Goal: Information Seeking & Learning: Find specific fact

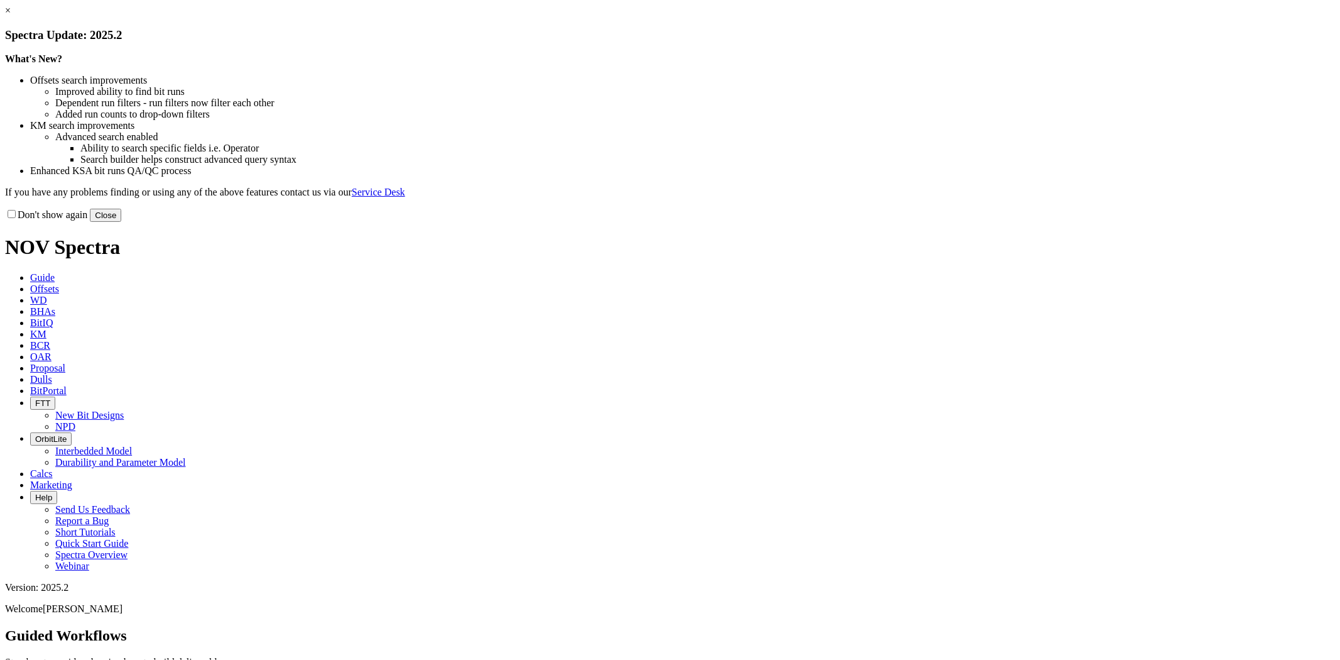
click at [11, 16] on link "×" at bounding box center [8, 10] width 6 height 11
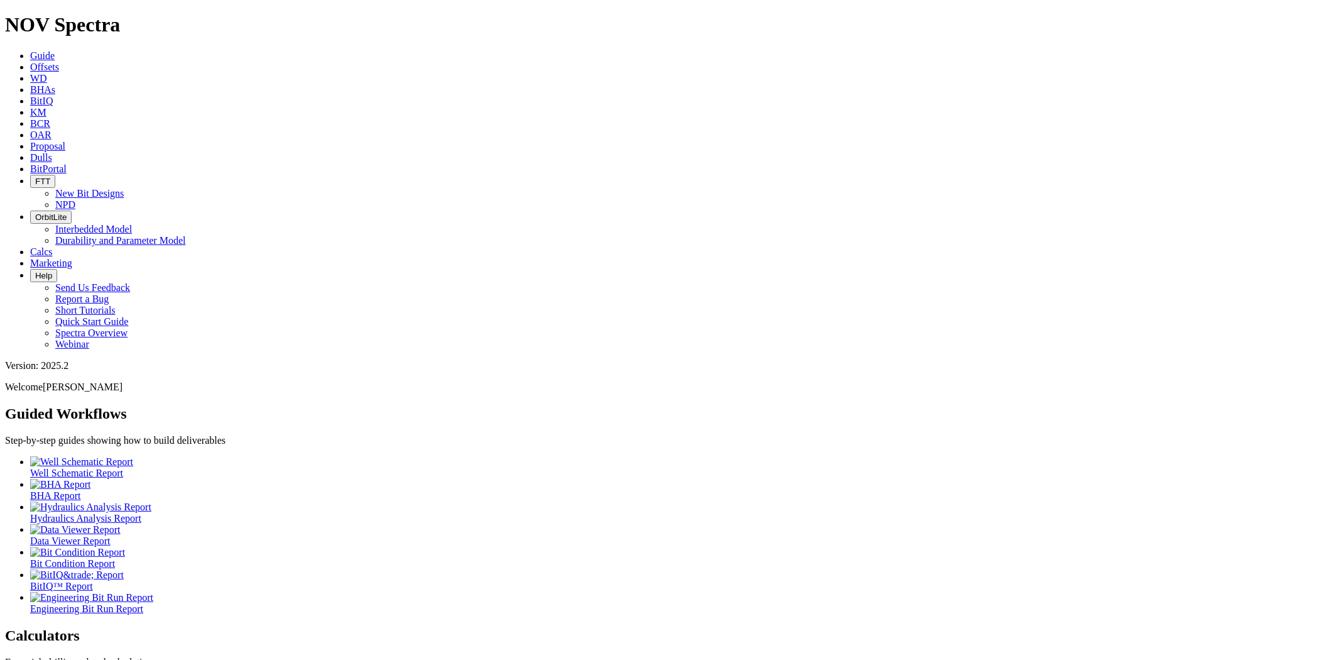
click at [52, 152] on link "Dulls" at bounding box center [41, 157] width 22 height 11
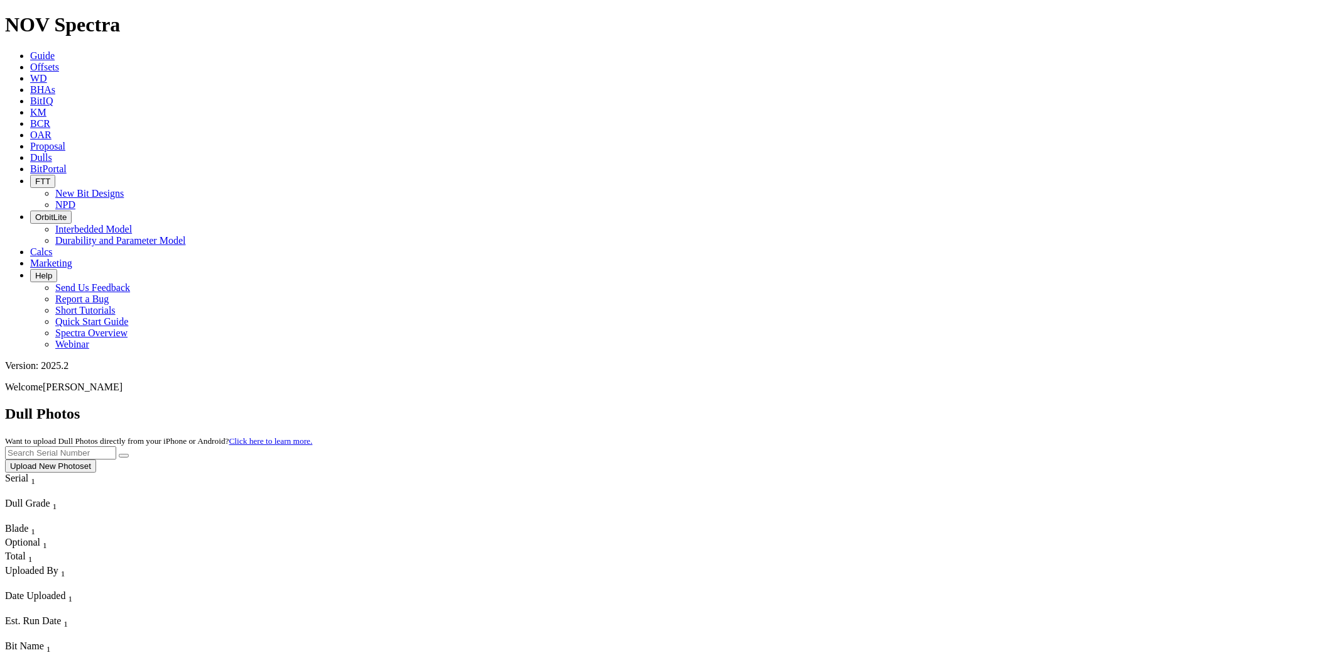
click at [116, 446] on input "text" at bounding box center [60, 452] width 111 height 13
paste input "S309501"
click at [119, 454] on button "submit" at bounding box center [124, 456] width 10 height 4
drag, startPoint x: 1079, startPoint y: 53, endPoint x: 795, endPoint y: 52, distance: 284.0
click at [795, 405] on div "Dull Photos Want to upload Dull Photos directly from your iPhone or Android? Cl…" at bounding box center [670, 438] width 1330 height 67
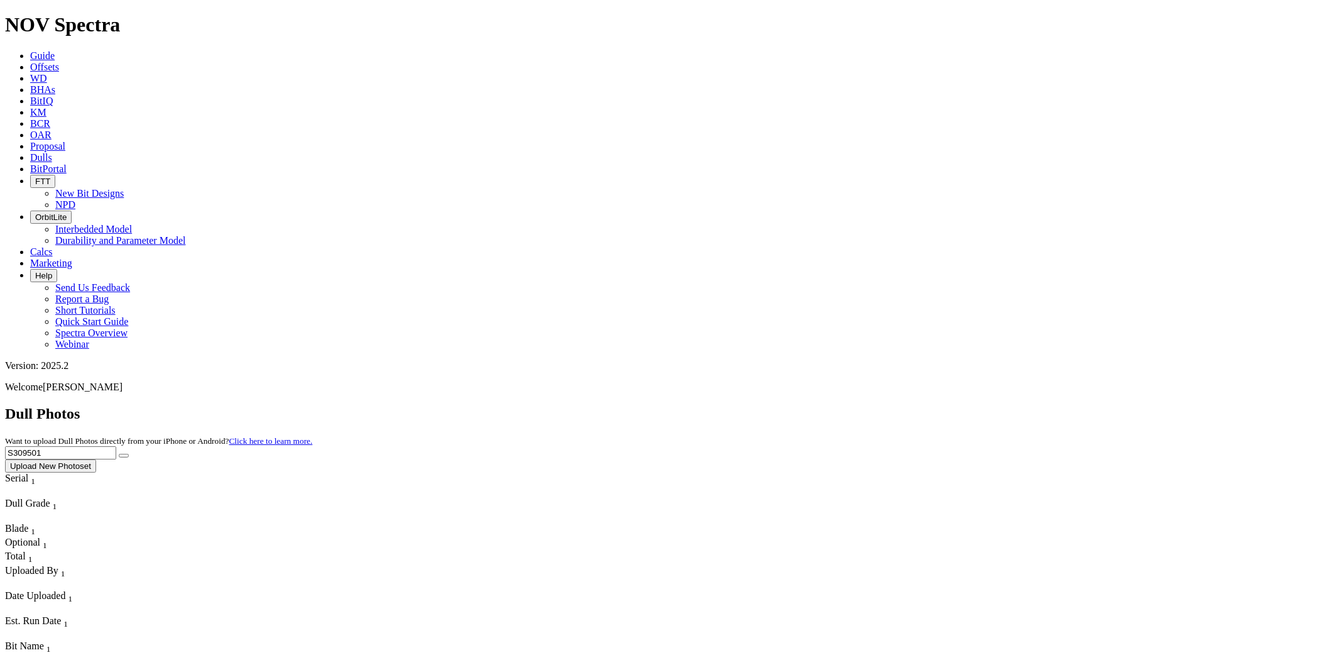
paste input "10879"
click at [119, 454] on button "submit" at bounding box center [124, 456] width 10 height 4
drag, startPoint x: 1112, startPoint y: 54, endPoint x: 777, endPoint y: 84, distance: 336.8
paste input "1288"
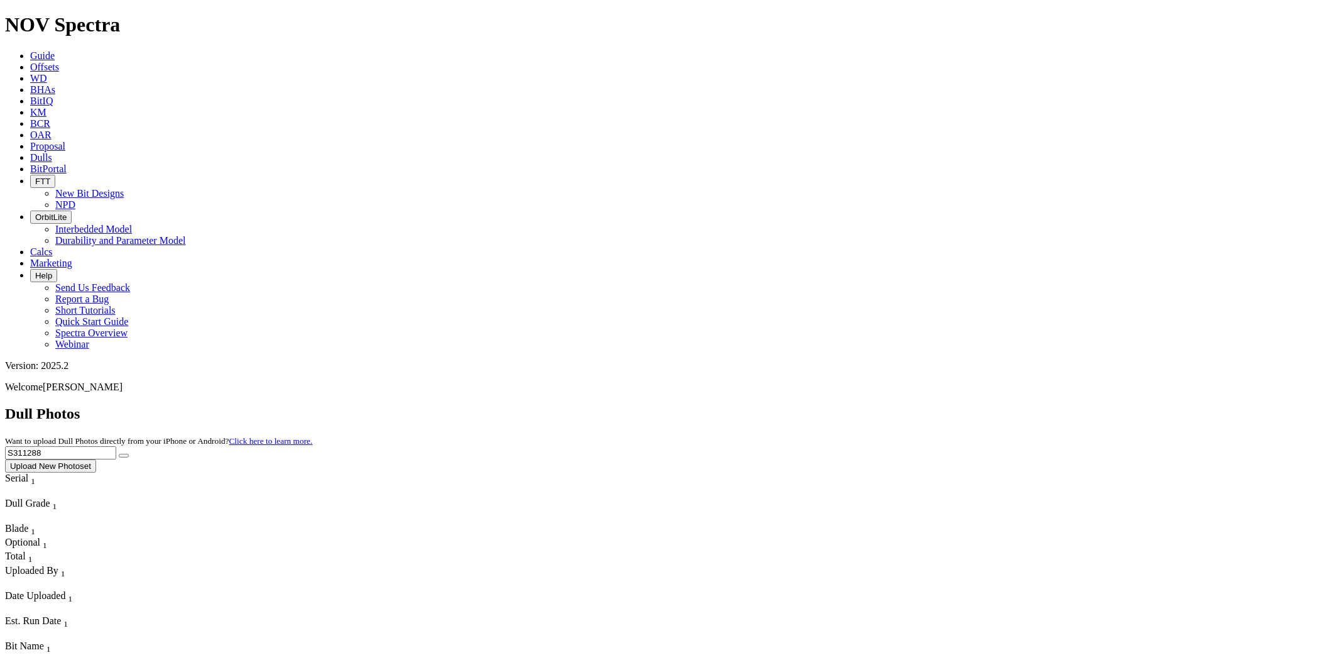
click at [119, 454] on button "submit" at bounding box center [124, 456] width 10 height 4
drag, startPoint x: 1113, startPoint y: 60, endPoint x: 821, endPoint y: 57, distance: 292.1
click at [821, 405] on div "Dull Photos Want to upload Dull Photos directly from your iPhone or Android? Cl…" at bounding box center [670, 438] width 1330 height 67
paste input "09665"
click at [119, 454] on button "submit" at bounding box center [124, 456] width 10 height 4
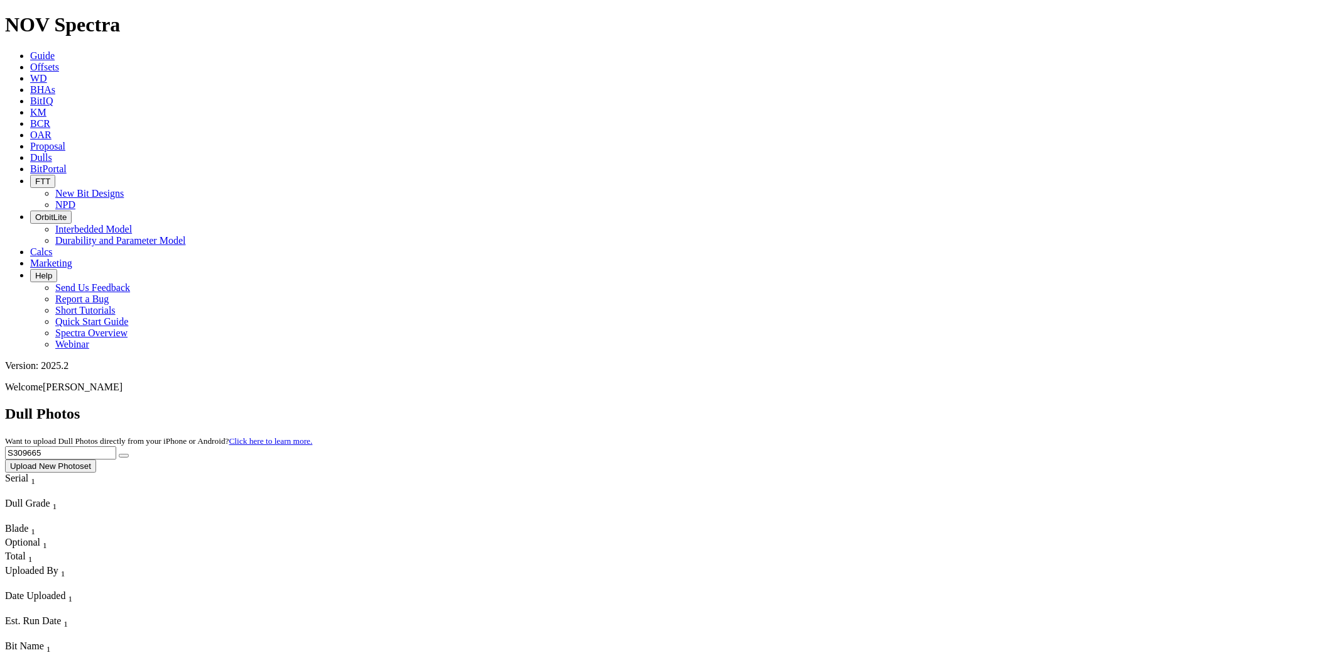
drag, startPoint x: 1083, startPoint y: 50, endPoint x: 906, endPoint y: 49, distance: 177.2
click at [905, 405] on div "Dull Photos Want to upload Dull Photos directly from your iPhone or Android? Cl…" at bounding box center [670, 438] width 1330 height 67
paste input "11691"
click at [119, 454] on button "submit" at bounding box center [124, 456] width 10 height 4
drag, startPoint x: 1091, startPoint y: 58, endPoint x: 755, endPoint y: 52, distance: 335.5
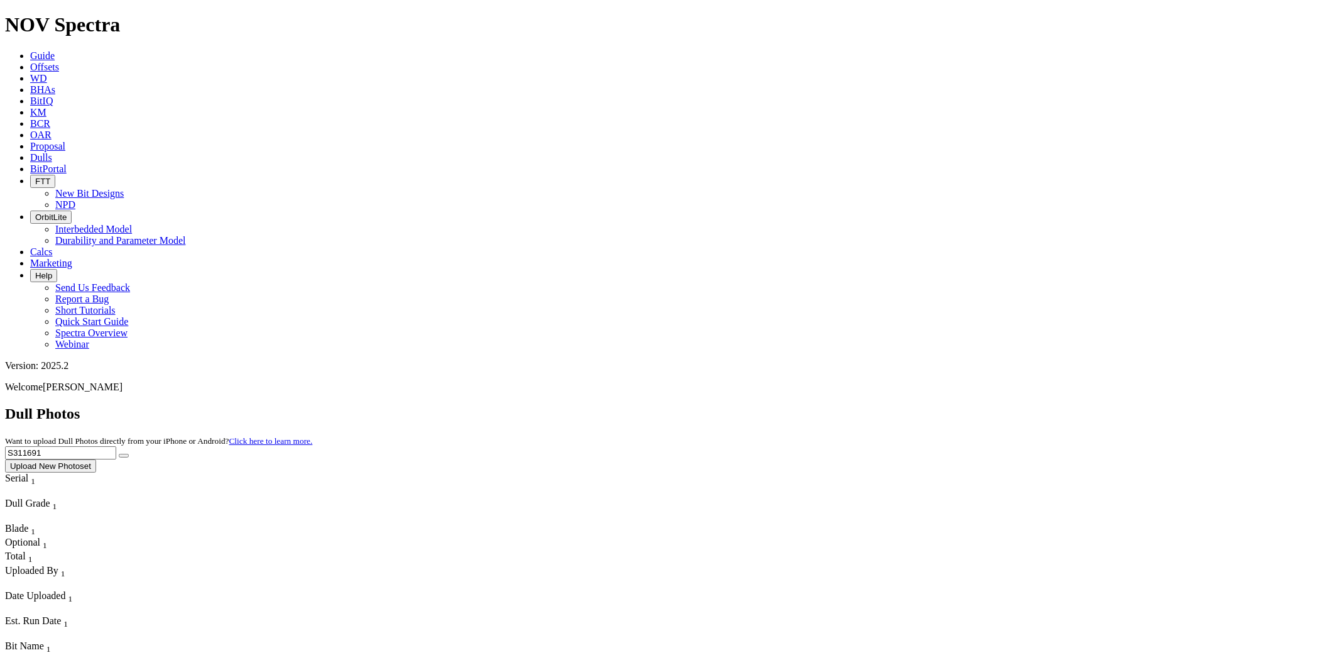
click at [755, 405] on div "Dull Photos Want to upload Dull Photos directly from your iPhone or Android? Cl…" at bounding box center [670, 438] width 1330 height 67
paste input "2033"
click at [119, 454] on button "submit" at bounding box center [124, 456] width 10 height 4
drag, startPoint x: 1083, startPoint y: 59, endPoint x: 746, endPoint y: 60, distance: 336.7
click at [748, 405] on div "Dull Photos Want to upload Dull Photos directly from your iPhone or Android? Cl…" at bounding box center [670, 438] width 1330 height 67
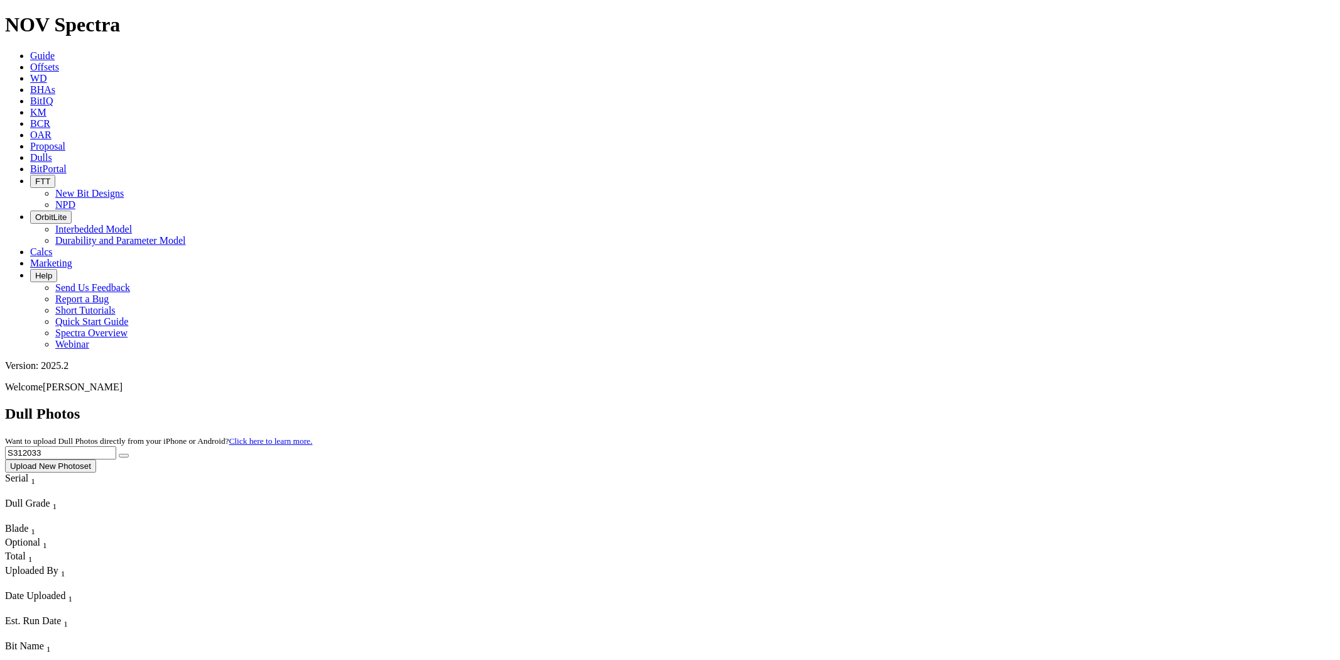
paste input "191"
click at [119, 454] on button "submit" at bounding box center [124, 456] width 10 height 4
drag, startPoint x: 1104, startPoint y: 61, endPoint x: 826, endPoint y: 91, distance: 279.3
click at [826, 405] on dull-photos-search "Dull Photos Want to upload Dull Photos directly from your iPhone or Android? Cl…" at bounding box center [670, 449] width 1330 height 89
paste input "09499"
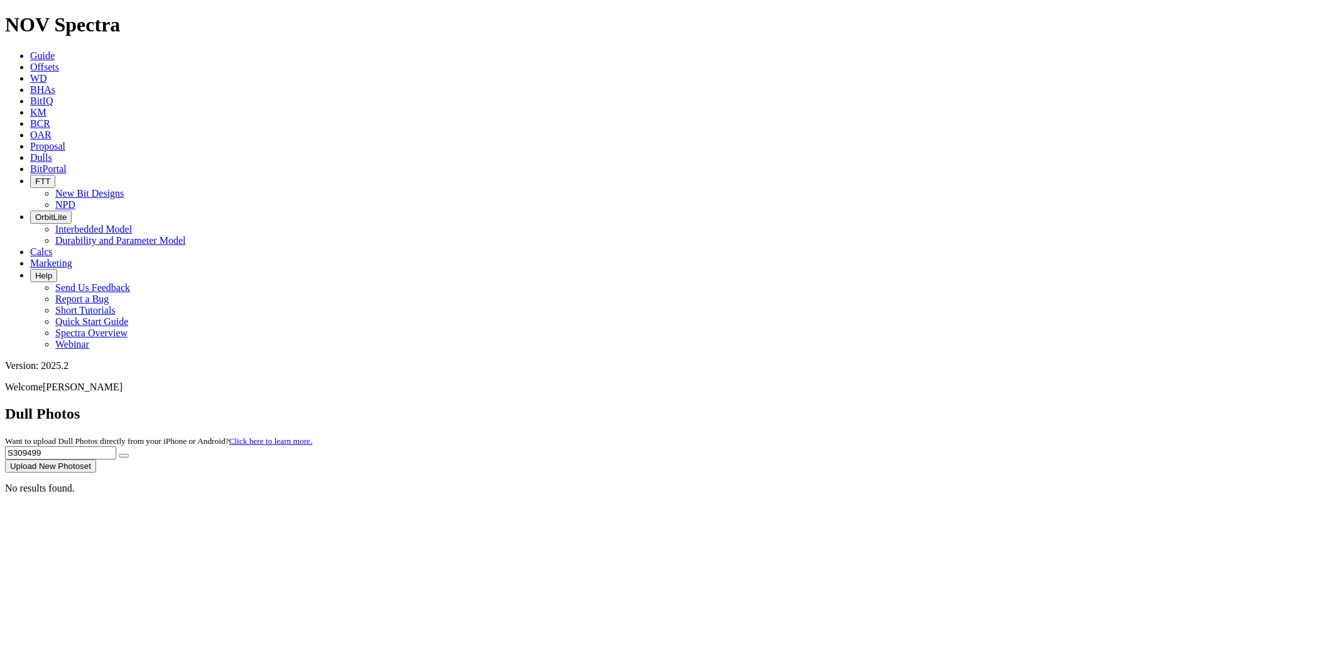
click at [119, 454] on button "submit" at bounding box center [124, 456] width 10 height 4
drag, startPoint x: 1093, startPoint y: 58, endPoint x: 851, endPoint y: 73, distance: 243.0
click at [858, 405] on div "Dull Photos Want to upload Dull Photos directly from your iPhone or Android? Cl…" at bounding box center [670, 438] width 1330 height 67
paste input "12031"
click at [119, 454] on button "submit" at bounding box center [124, 456] width 10 height 4
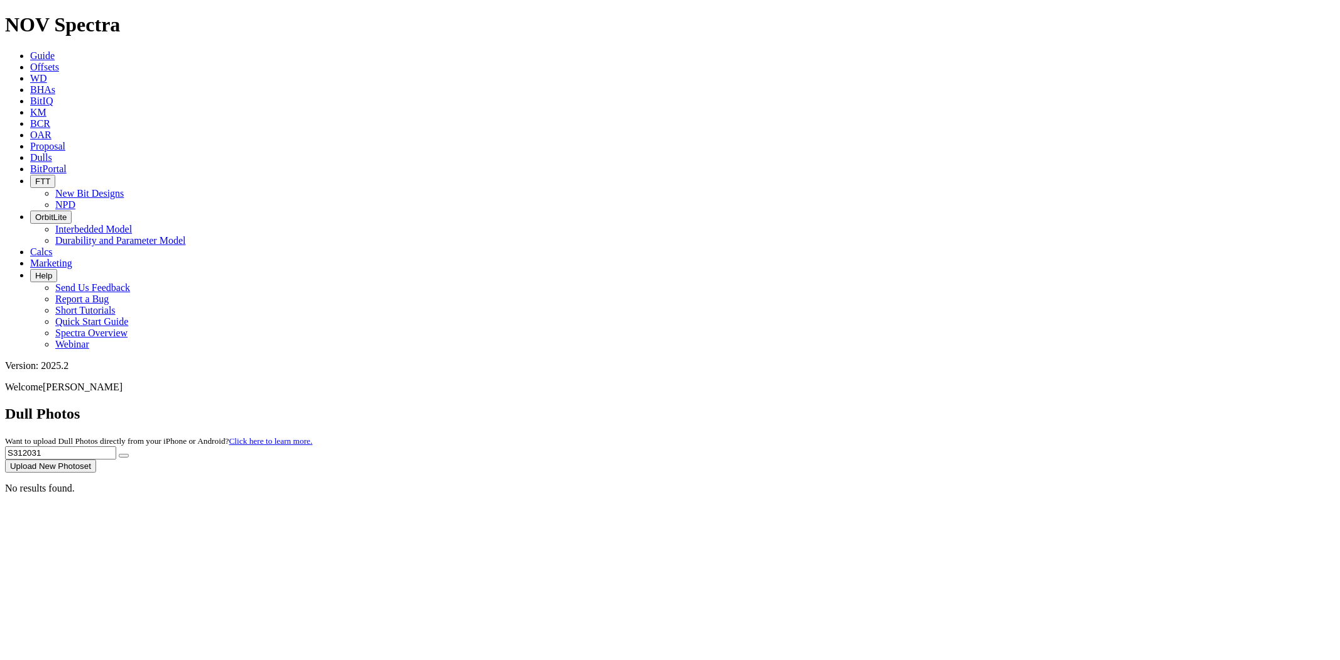
drag, startPoint x: 1084, startPoint y: 58, endPoint x: 723, endPoint y: 38, distance: 361.2
click at [733, 405] on div "Dull Photos Want to upload Dull Photos directly from your iPhone or Android? Cl…" at bounding box center [670, 438] width 1330 height 67
click at [119, 454] on button "submit" at bounding box center [124, 456] width 10 height 4
drag, startPoint x: 1120, startPoint y: 52, endPoint x: 1112, endPoint y: 57, distance: 9.1
click at [116, 446] on input "S312031" at bounding box center [60, 452] width 111 height 13
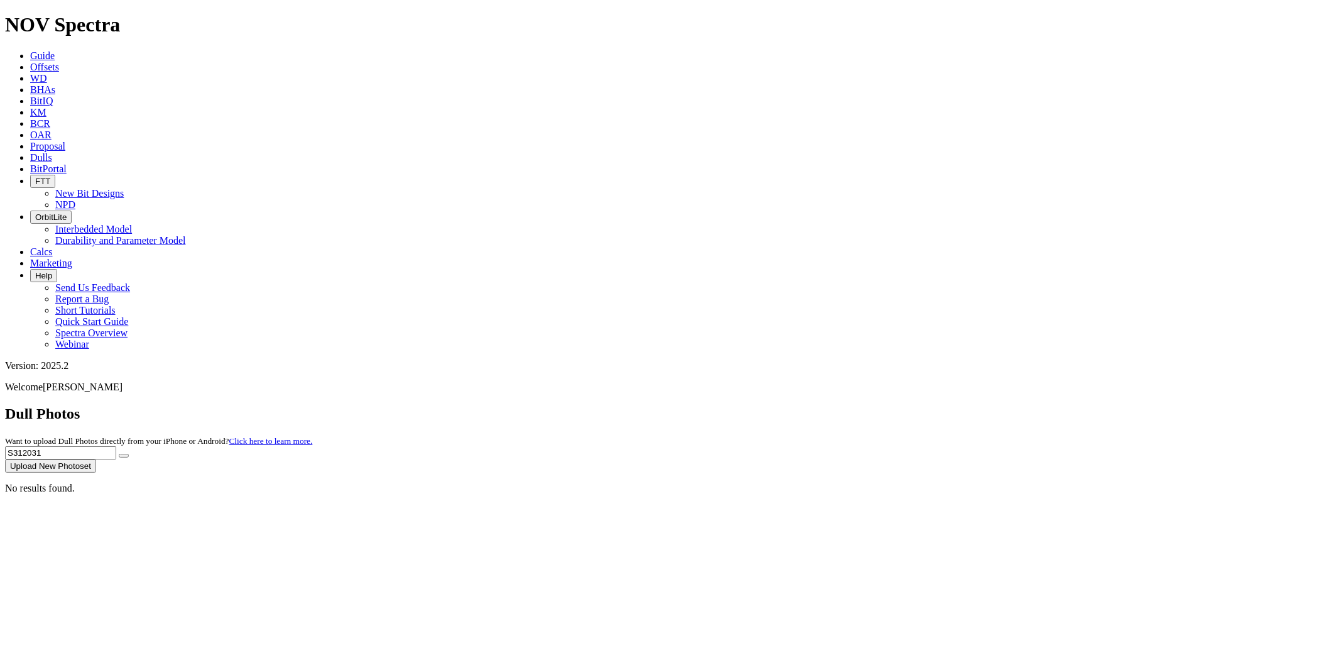
drag, startPoint x: 1111, startPoint y: 58, endPoint x: 1006, endPoint y: 55, distance: 104.3
click at [1006, 405] on div "Dull Photos Want to upload Dull Photos directly from your iPhone or Android? Cl…" at bounding box center [670, 438] width 1330 height 67
paste input "1272"
click at [119, 454] on button "submit" at bounding box center [124, 456] width 10 height 4
drag, startPoint x: 1121, startPoint y: 57, endPoint x: 807, endPoint y: 58, distance: 314.1
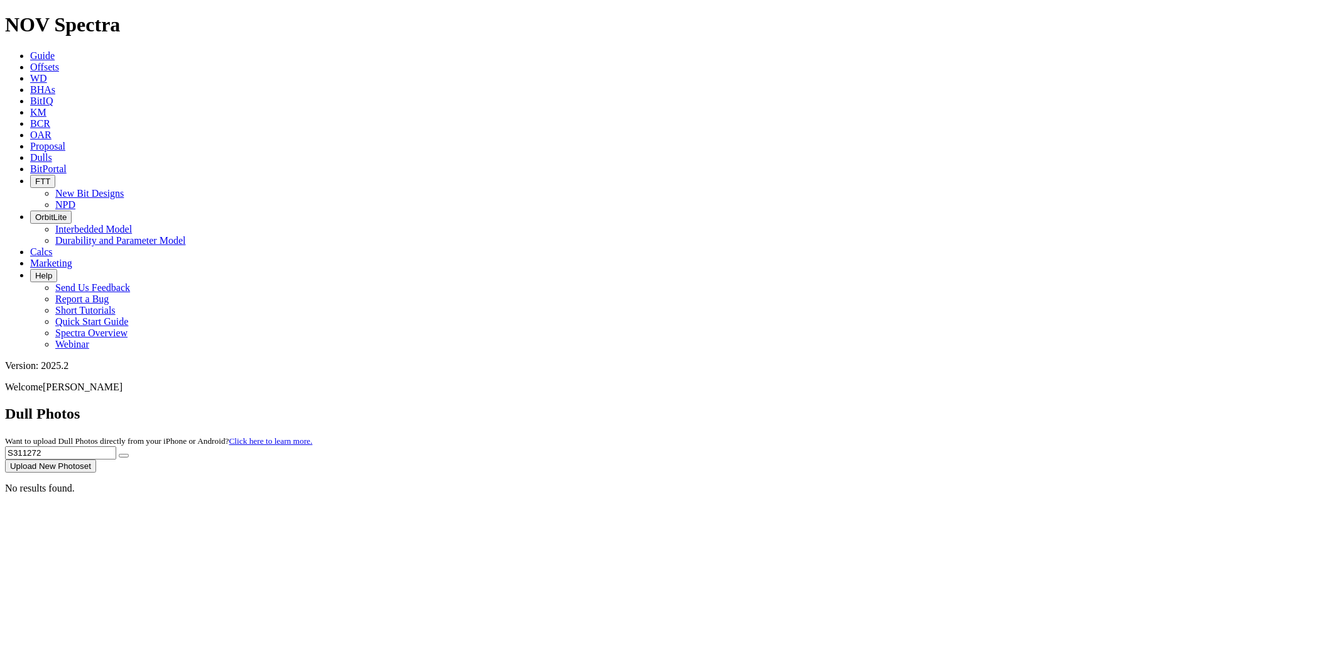
click at [810, 405] on div "Dull Photos Want to upload Dull Photos directly from your iPhone or Android? Cl…" at bounding box center [670, 438] width 1330 height 67
click at [119, 454] on button "submit" at bounding box center [124, 456] width 10 height 4
drag, startPoint x: 1131, startPoint y: 53, endPoint x: 895, endPoint y: 53, distance: 236.2
click at [895, 405] on div "Dull Photos Want to upload Dull Photos directly from your iPhone or Android? Cl…" at bounding box center [670, 438] width 1330 height 67
paste input "0889"
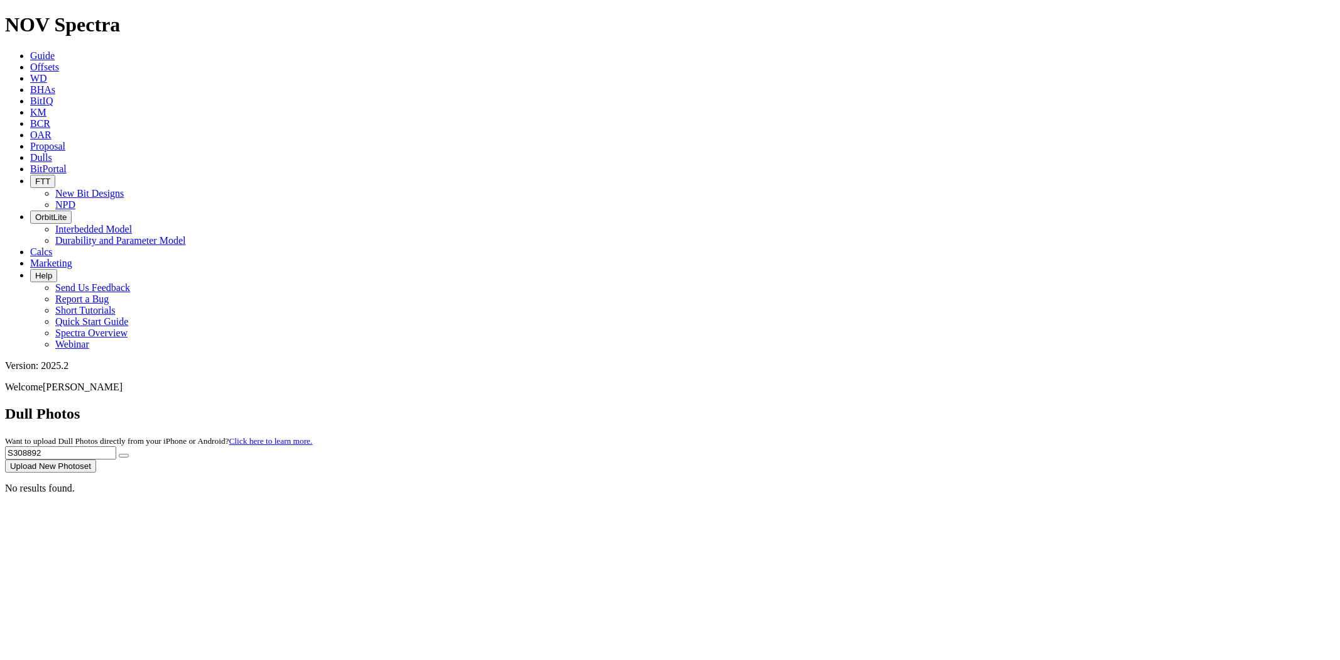
click at [119, 454] on button "submit" at bounding box center [124, 456] width 10 height 4
drag, startPoint x: 1094, startPoint y: 55, endPoint x: 847, endPoint y: 70, distance: 247.3
click at [849, 405] on div "Dull Photos Want to upload Dull Photos directly from your iPhone or Android? Cl…" at bounding box center [670, 438] width 1330 height 67
paste input "12033"
click at [119, 454] on button "submit" at bounding box center [124, 456] width 10 height 4
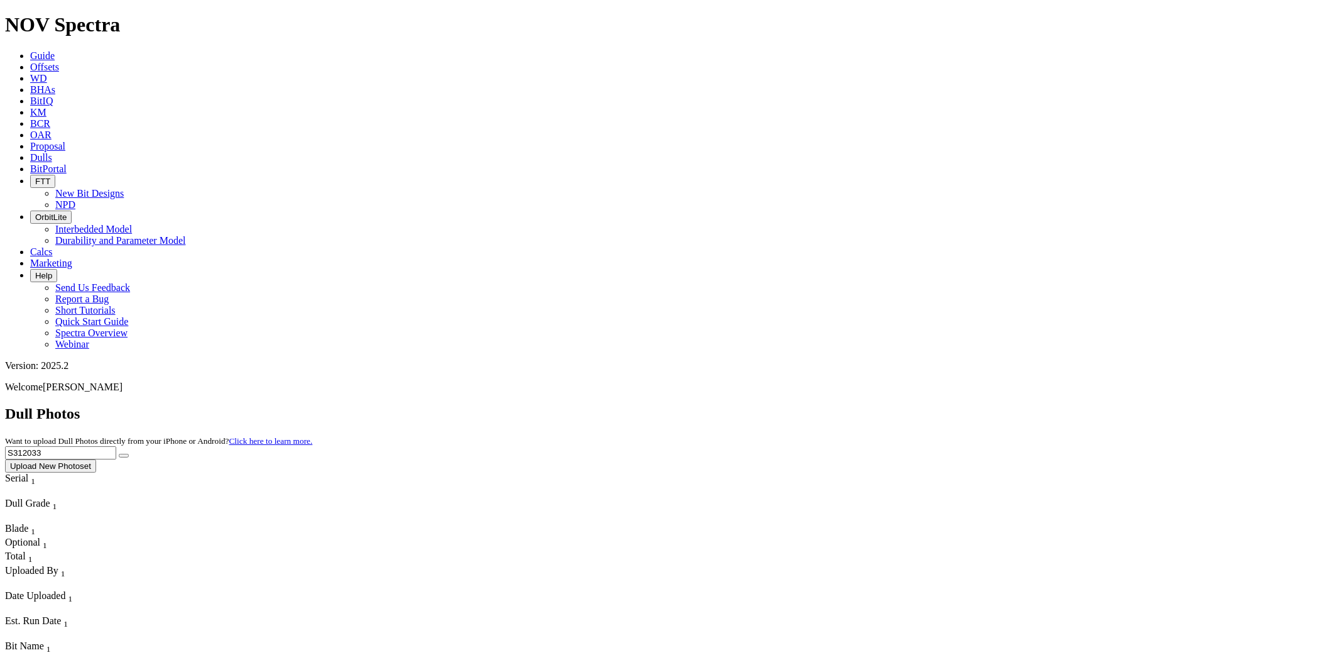
drag, startPoint x: 1103, startPoint y: 54, endPoint x: 927, endPoint y: 53, distance: 176.5
click at [927, 405] on div "Dull Photos Want to upload Dull Photos directly from your iPhone or Android? Cl…" at bounding box center [670, 438] width 1330 height 67
paste input "0067"
click at [119, 454] on button "submit" at bounding box center [124, 456] width 10 height 4
drag, startPoint x: 1066, startPoint y: 55, endPoint x: 989, endPoint y: 45, distance: 76.8
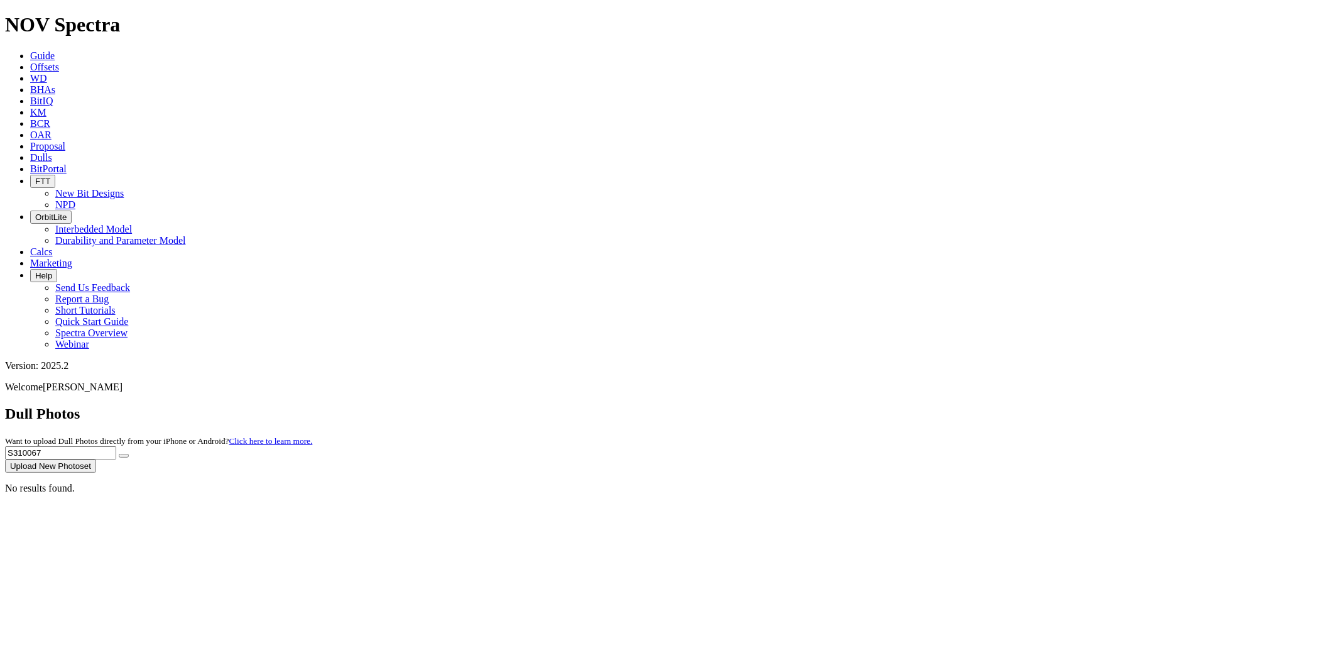
click at [998, 405] on div "Dull Photos Want to upload Dull Photos directly from your iPhone or Android? Cl…" at bounding box center [670, 438] width 1330 height 67
paste input "8"
click at [119, 454] on button "submit" at bounding box center [124, 456] width 10 height 4
drag, startPoint x: 1104, startPoint y: 58, endPoint x: 917, endPoint y: 58, distance: 187.2
click at [918, 405] on div "Dull Photos Want to upload Dull Photos directly from your iPhone or Android? Cl…" at bounding box center [670, 438] width 1330 height 67
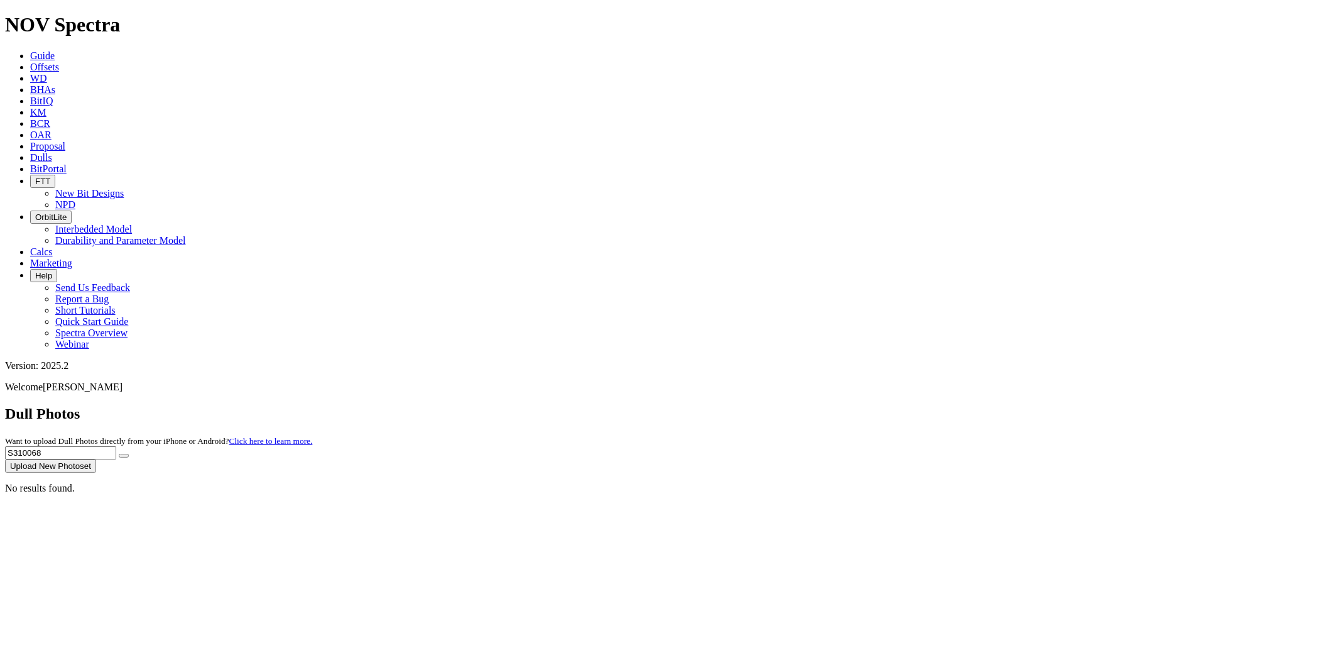
paste input "500"
click at [119, 454] on button "submit" at bounding box center [124, 456] width 10 height 4
drag, startPoint x: 1081, startPoint y: 57, endPoint x: 1043, endPoint y: 52, distance: 38.0
click at [116, 446] on input "S310500" at bounding box center [60, 452] width 111 height 13
paste input "288639"
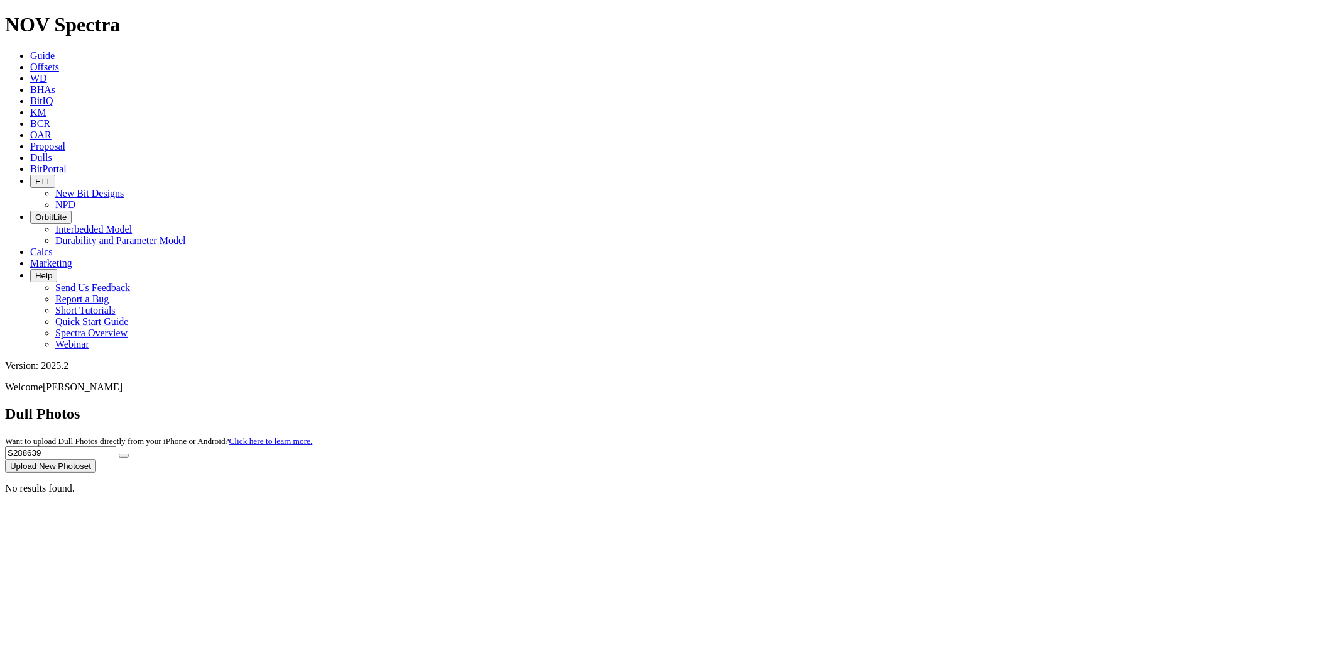
click at [119, 454] on button "submit" at bounding box center [124, 456] width 10 height 4
click at [116, 446] on input "S288639" at bounding box center [60, 452] width 111 height 13
click at [119, 454] on button "submit" at bounding box center [124, 456] width 10 height 4
drag, startPoint x: 1086, startPoint y: 52, endPoint x: 866, endPoint y: 69, distance: 220.5
click at [866, 405] on div "Dull Photos Want to upload Dull Photos directly from your iPhone or Android? Cl…" at bounding box center [670, 438] width 1330 height 67
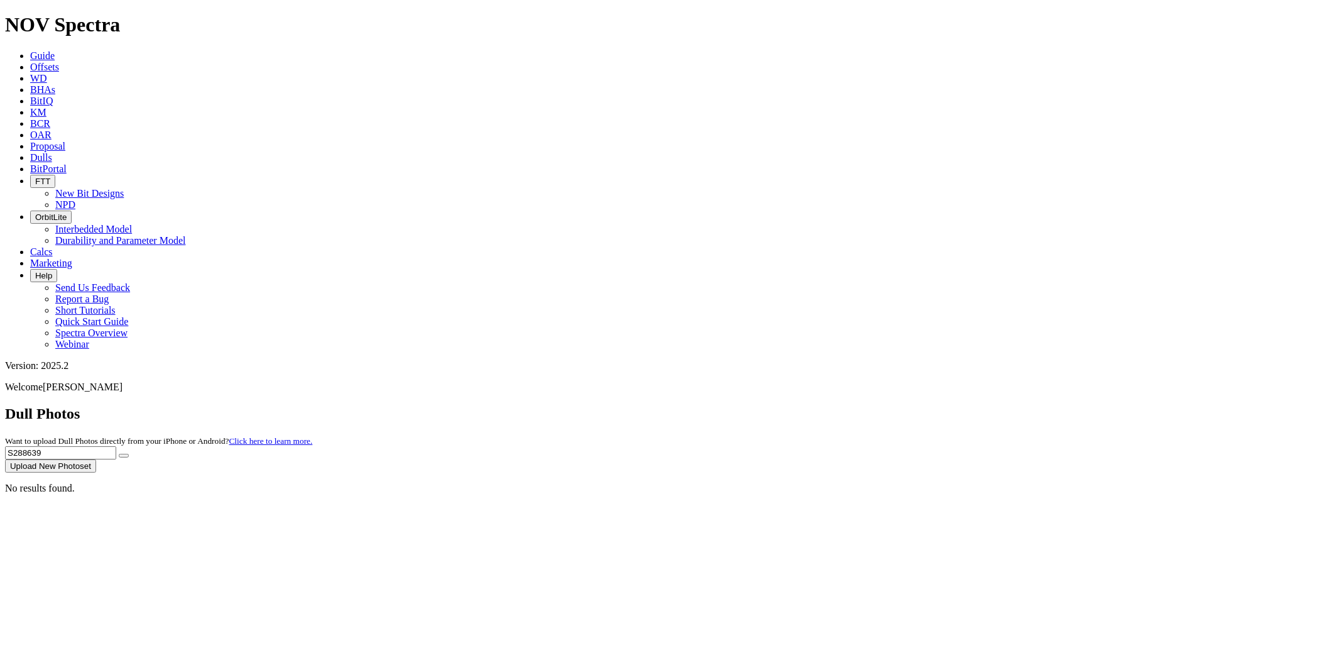
paste input "311901"
click at [119, 454] on button "submit" at bounding box center [124, 456] width 10 height 4
drag, startPoint x: 1095, startPoint y: 55, endPoint x: 853, endPoint y: 66, distance: 242.7
click at [858, 405] on div "Dull Photos Want to upload Dull Photos directly from your iPhone or Android? Cl…" at bounding box center [670, 438] width 1330 height 67
paste input "0285"
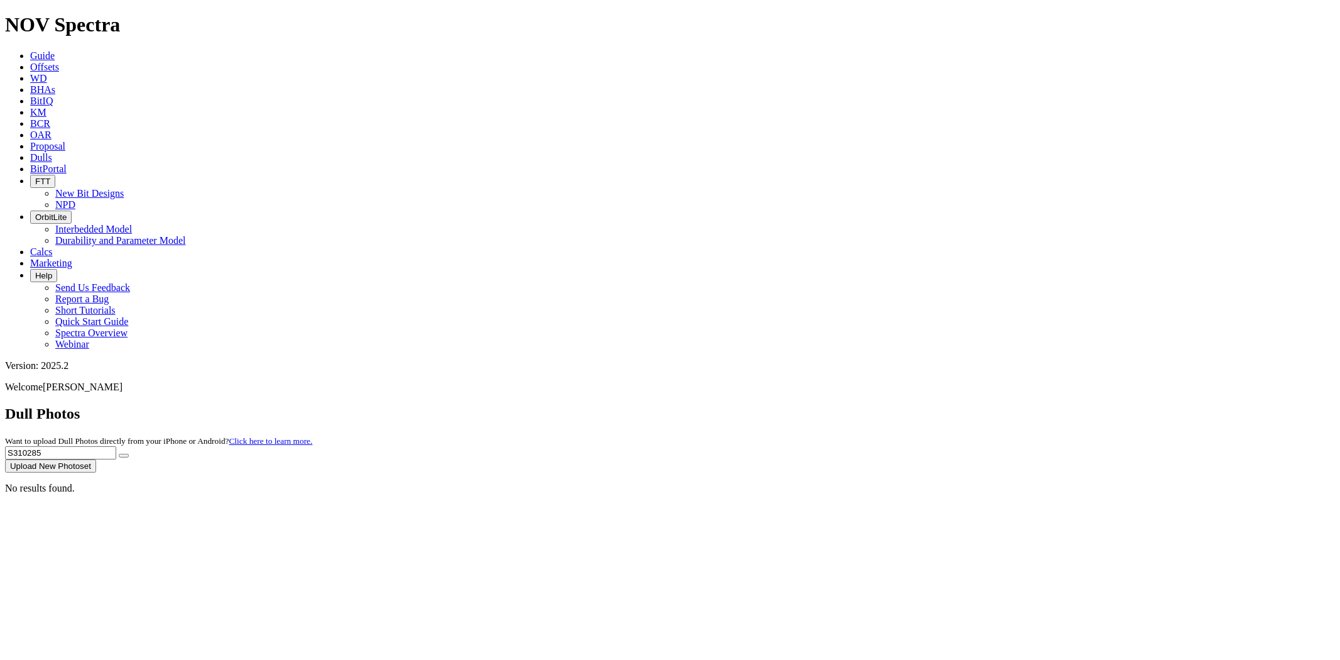
click at [119, 454] on button "submit" at bounding box center [124, 456] width 10 height 4
click at [116, 446] on input "S310285" at bounding box center [60, 452] width 111 height 13
type input "S"
paste input "S310285"
type input "S310285"
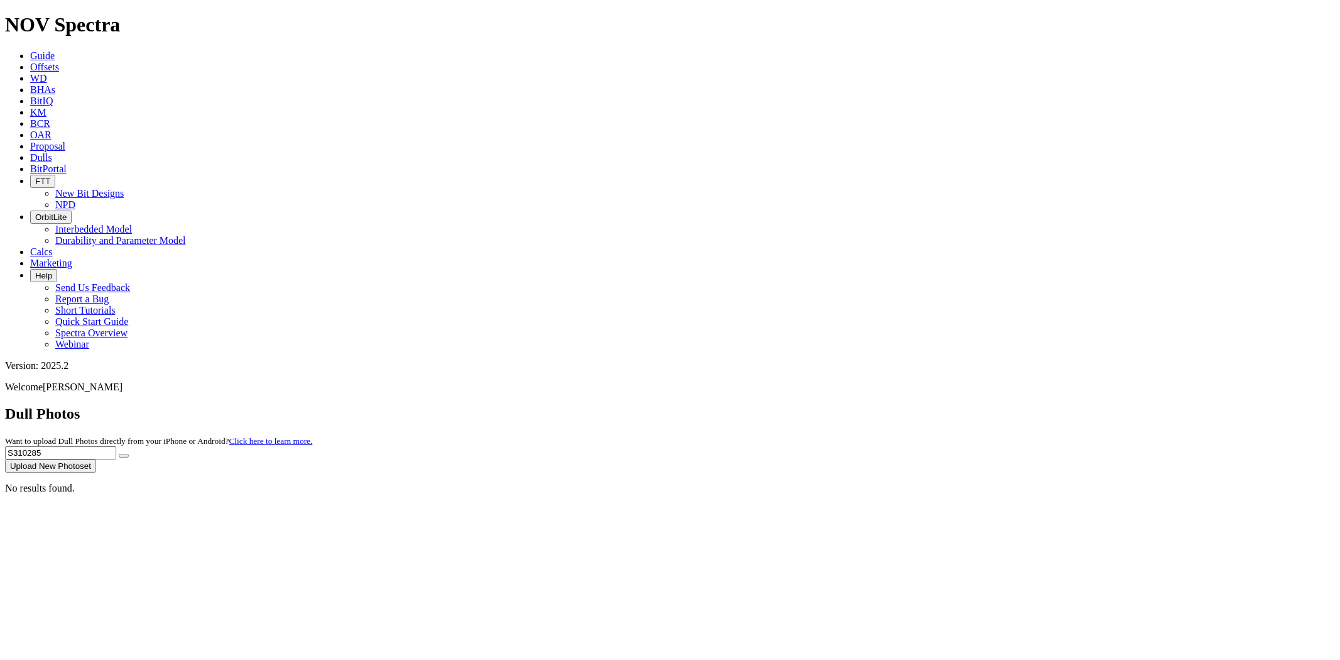
click at [119, 454] on button "submit" at bounding box center [124, 456] width 10 height 4
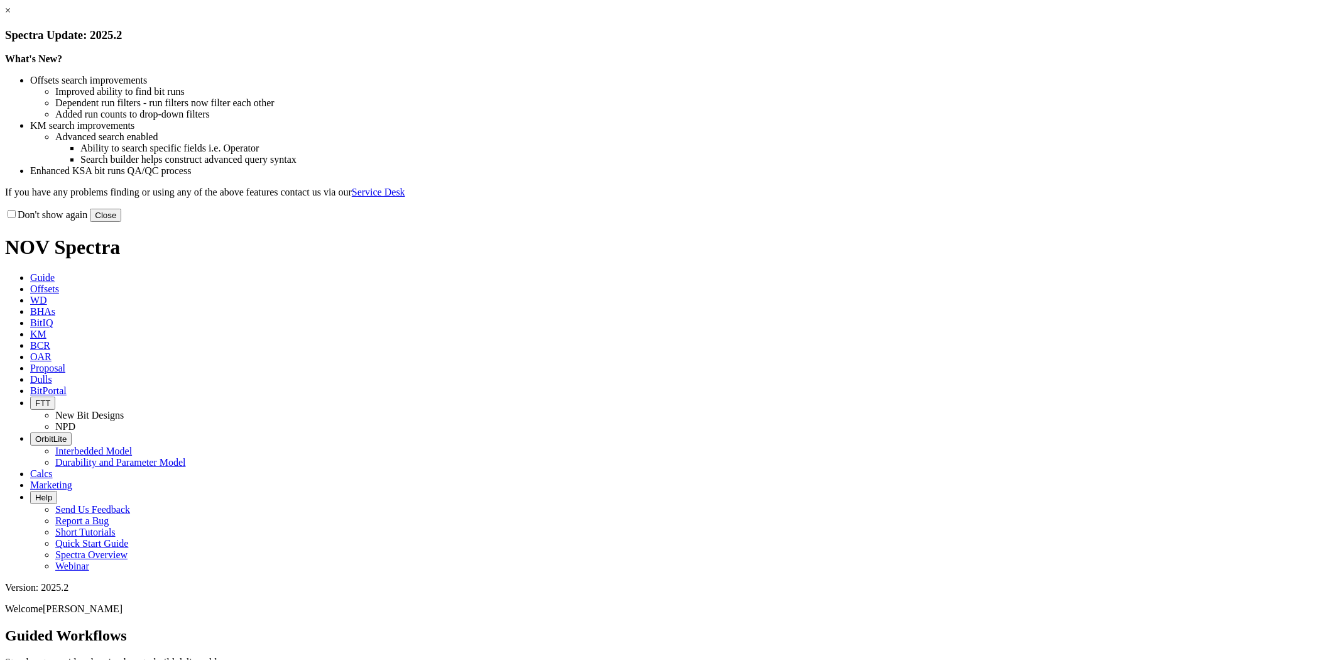
click at [11, 16] on link "×" at bounding box center [8, 10] width 6 height 11
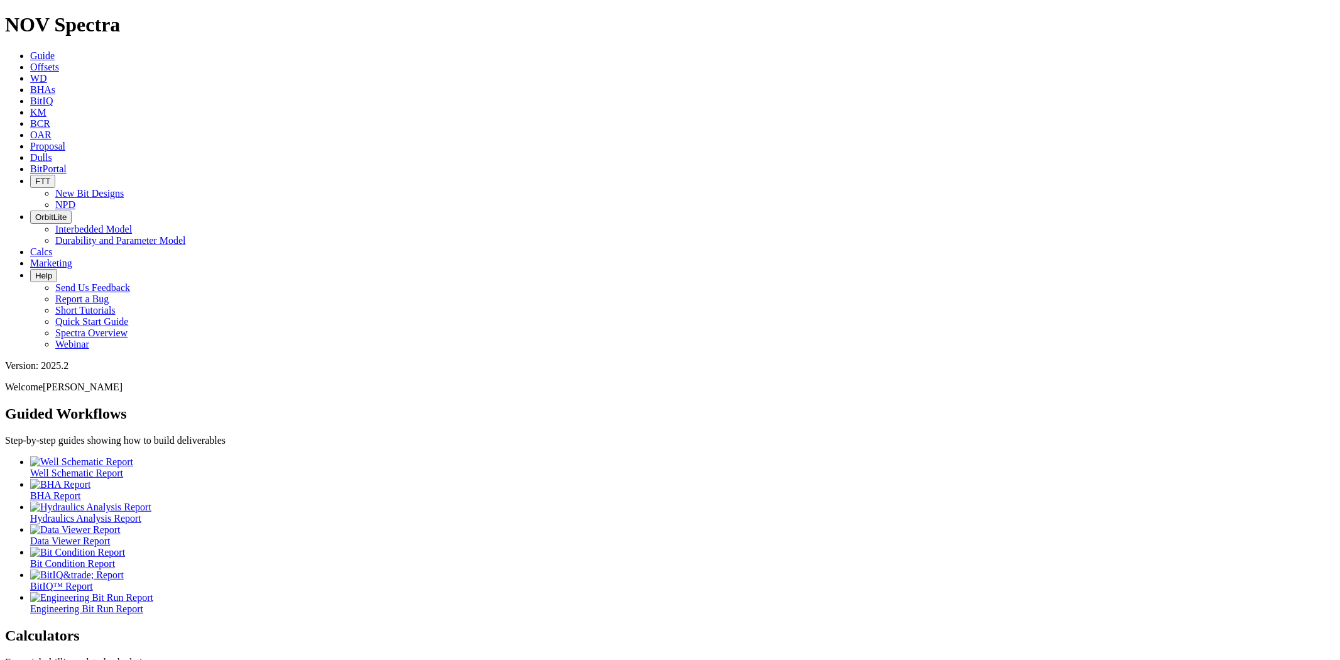
click at [52, 152] on span "Dulls" at bounding box center [41, 157] width 22 height 11
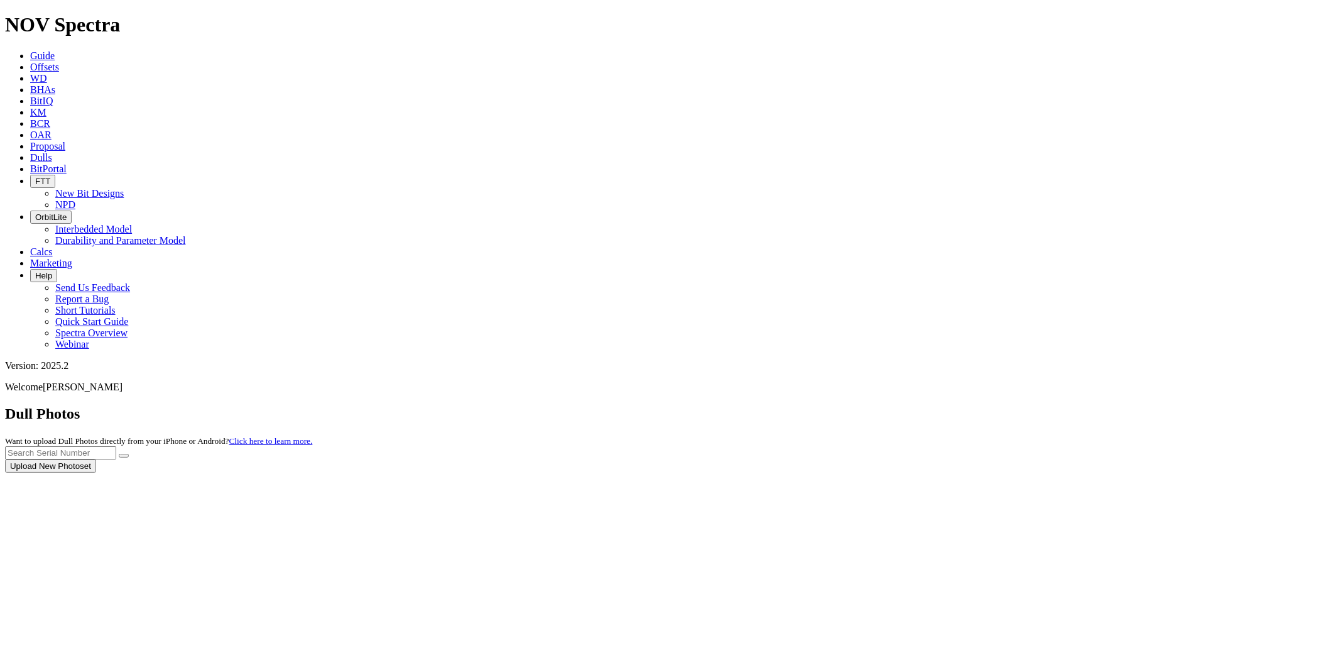
drag, startPoint x: 1143, startPoint y: 51, endPoint x: 1135, endPoint y: 55, distance: 9.6
click at [1142, 472] on div at bounding box center [670, 472] width 1330 height 0
click at [1118, 472] on div at bounding box center [670, 472] width 1330 height 0
click at [116, 446] on input "text" at bounding box center [60, 452] width 111 height 13
paste input "S310285"
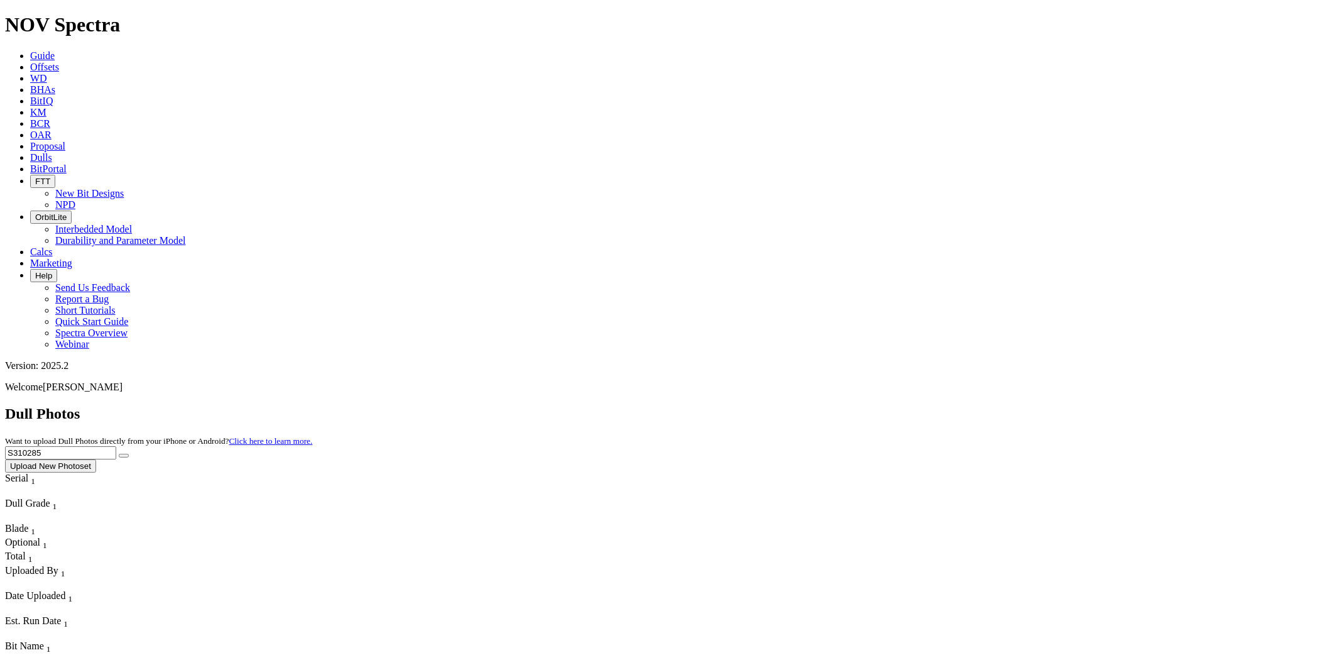
click at [119, 454] on button "submit" at bounding box center [124, 456] width 10 height 4
drag, startPoint x: 1081, startPoint y: 55, endPoint x: 947, endPoint y: 67, distance: 134.9
click at [950, 405] on div "Dull Photos Want to upload Dull Photos directly from your iPhone or Android? Cl…" at bounding box center [670, 438] width 1330 height 67
paste input "T301583"
click at [119, 454] on button "submit" at bounding box center [124, 456] width 10 height 4
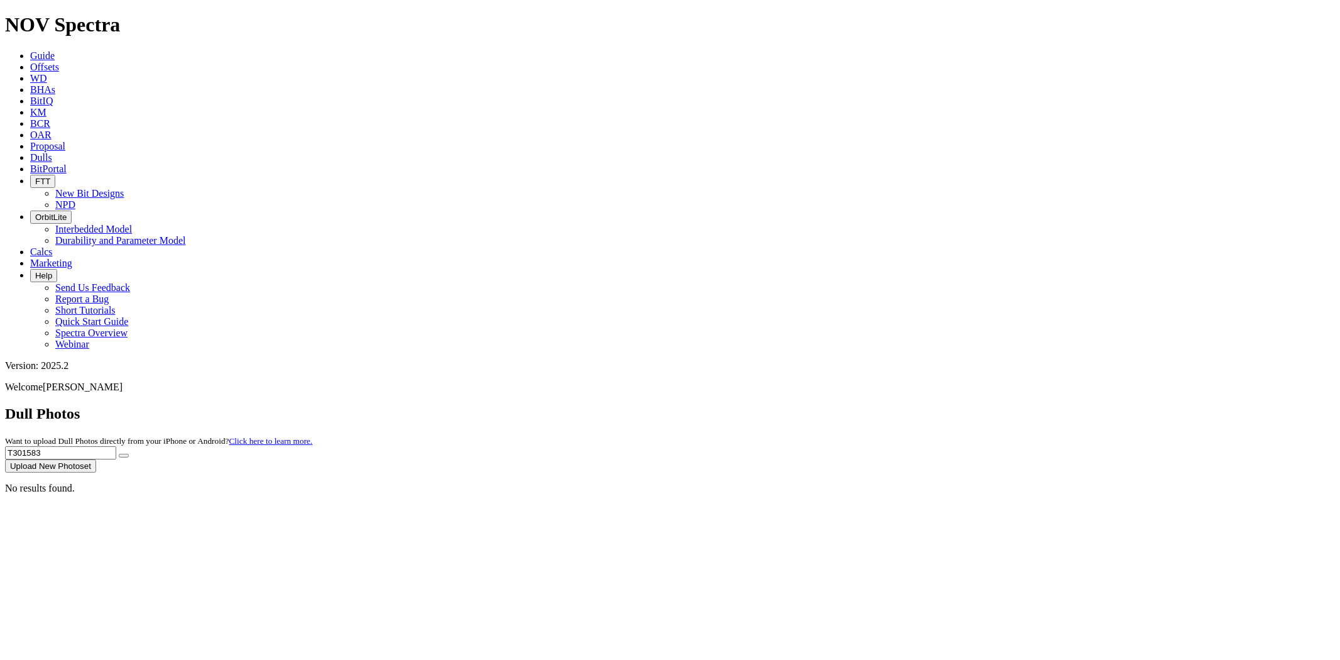
drag, startPoint x: 1089, startPoint y: 58, endPoint x: 989, endPoint y: 55, distance: 99.3
click at [993, 405] on div "Dull Photos Want to upload Dull Photos directly from your iPhone or Android? Cl…" at bounding box center [670, 438] width 1330 height 67
paste input "S310068"
click at [119, 454] on button "submit" at bounding box center [124, 456] width 10 height 4
drag, startPoint x: 1088, startPoint y: 61, endPoint x: 888, endPoint y: 60, distance: 200.4
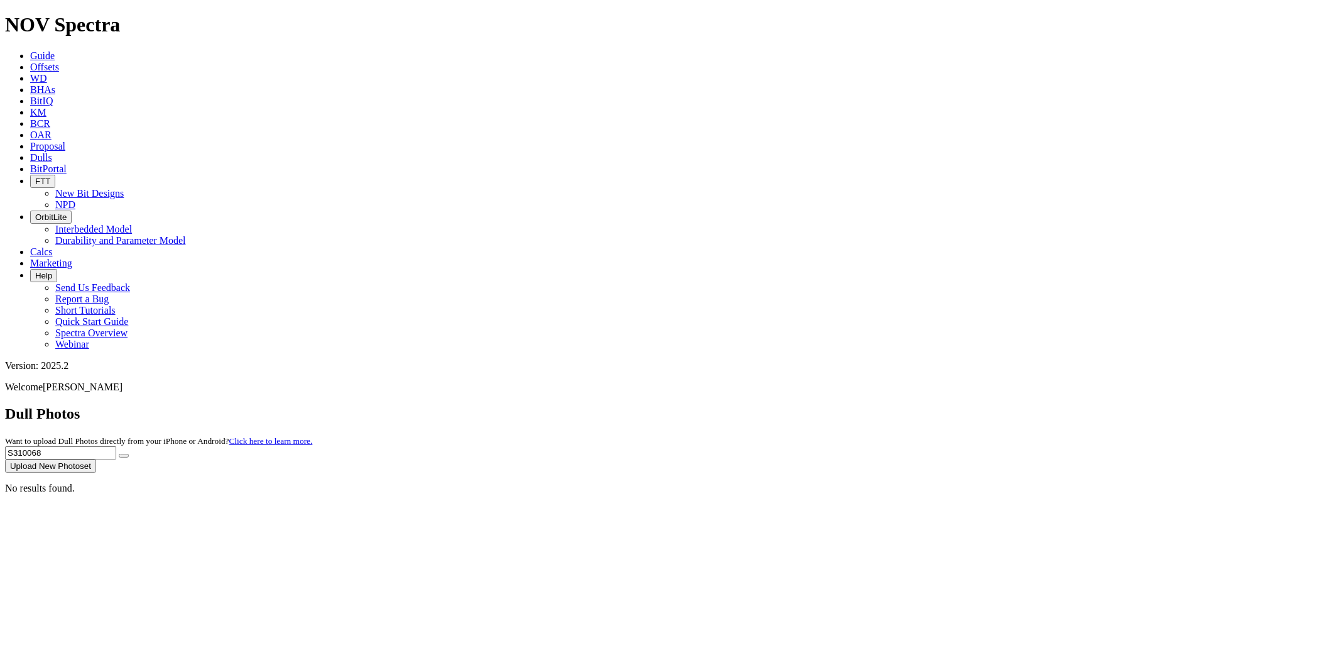
click at [896, 405] on div "Dull Photos Want to upload Dull Photos directly from your iPhone or Android? Cl…" at bounding box center [670, 438] width 1330 height 67
paste input "T284722"
click at [119, 454] on button "submit" at bounding box center [124, 456] width 10 height 4
drag, startPoint x: 1084, startPoint y: 58, endPoint x: 970, endPoint y: 55, distance: 113.8
click at [970, 405] on div "Dull Photos Want to upload Dull Photos directly from your iPhone or Android? Cl…" at bounding box center [670, 438] width 1330 height 67
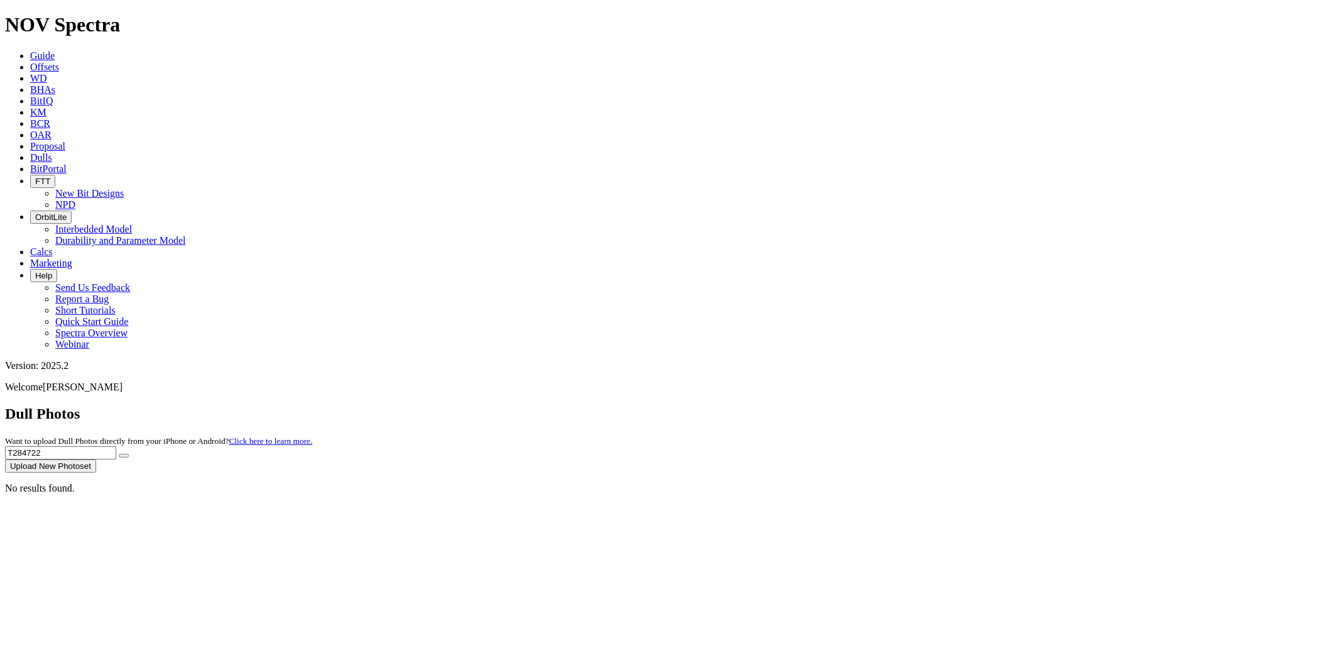
paste input "S309505"
click at [119, 454] on button "submit" at bounding box center [124, 456] width 10 height 4
drag, startPoint x: 1086, startPoint y: 48, endPoint x: 943, endPoint y: 65, distance: 143.6
click at [943, 405] on div "Dull Photos Want to upload Dull Photos directly from your iPhone or Android? Cl…" at bounding box center [670, 438] width 1330 height 67
paste input "S310293"
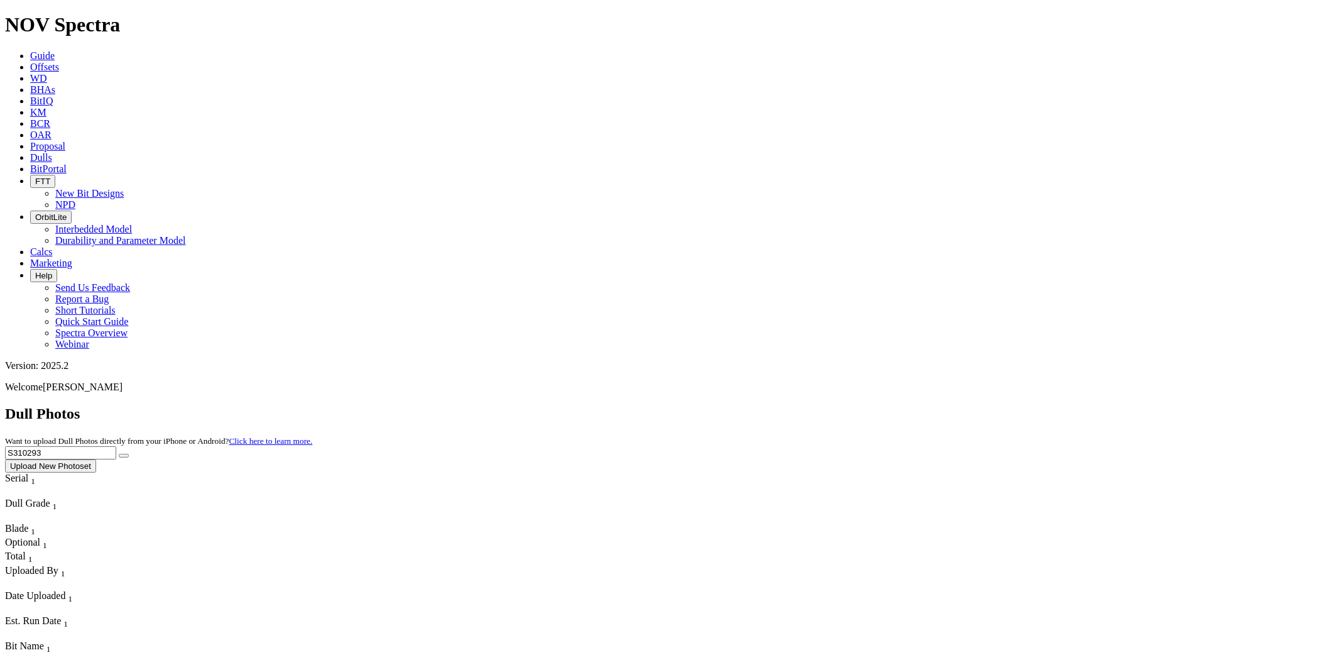
click at [119, 454] on button "submit" at bounding box center [124, 456] width 10 height 4
drag, startPoint x: 1098, startPoint y: 57, endPoint x: 995, endPoint y: 67, distance: 103.5
click at [995, 405] on div "Dull Photos Want to upload Dull Photos directly from your iPhone or Android? Cl…" at bounding box center [670, 438] width 1330 height 67
paste input "S309498"
type input "S309498"
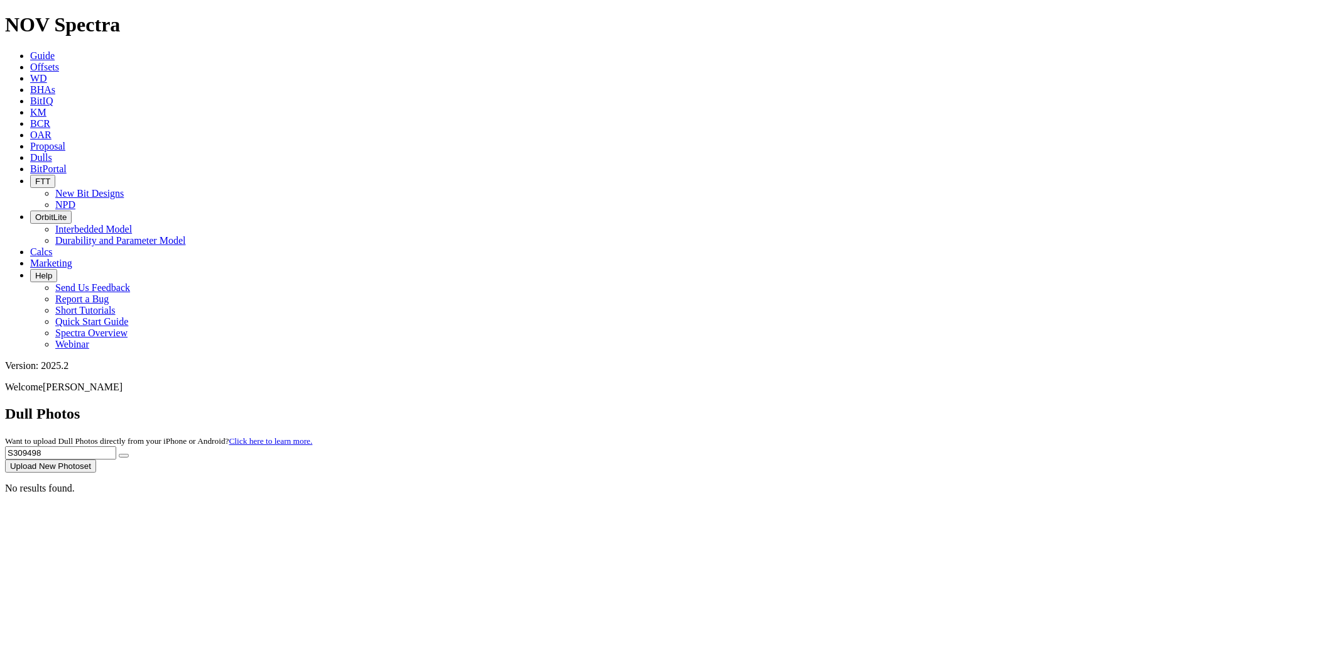
click at [119, 454] on button "submit" at bounding box center [124, 456] width 10 height 4
